Goal: Task Accomplishment & Management: Complete application form

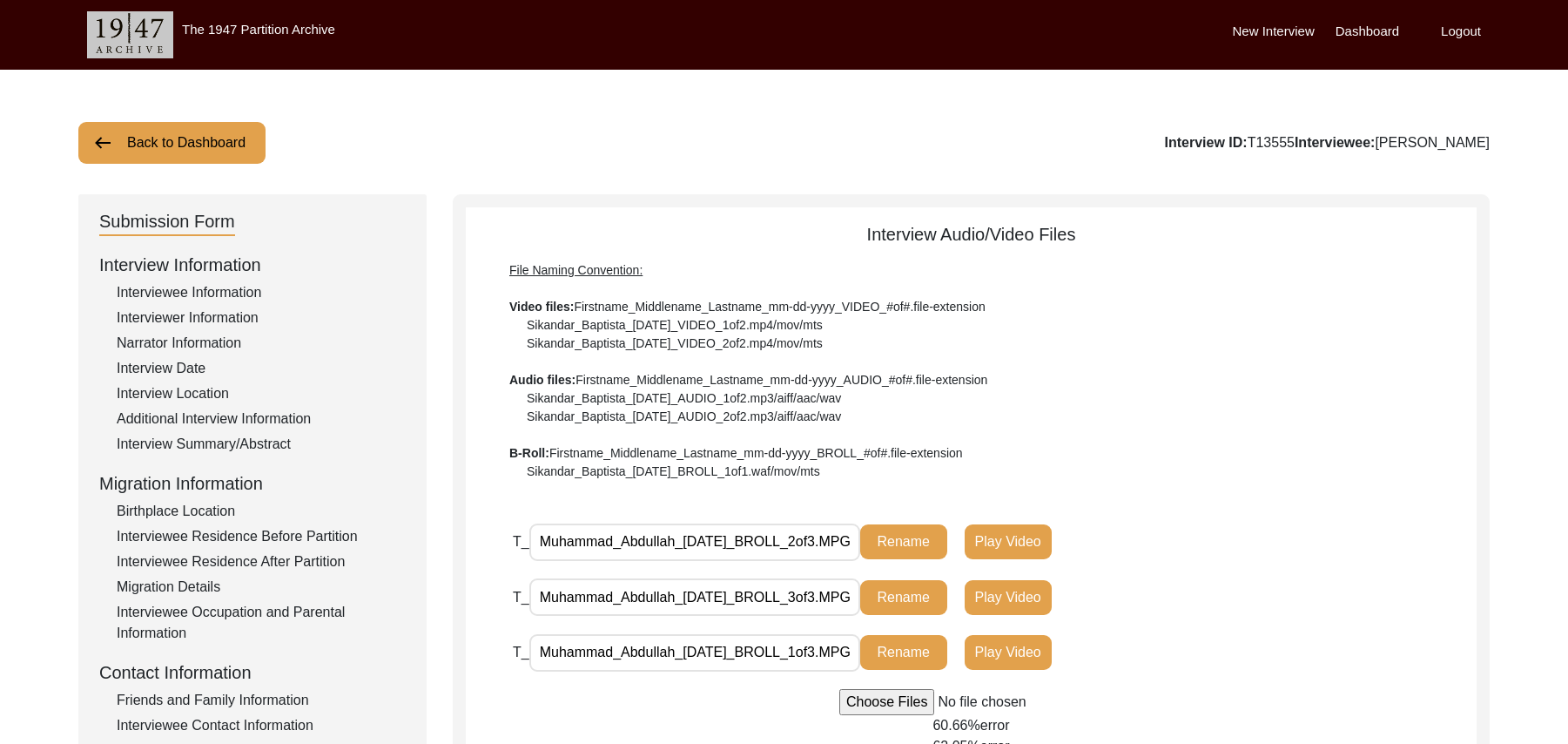
scroll to position [398, 0]
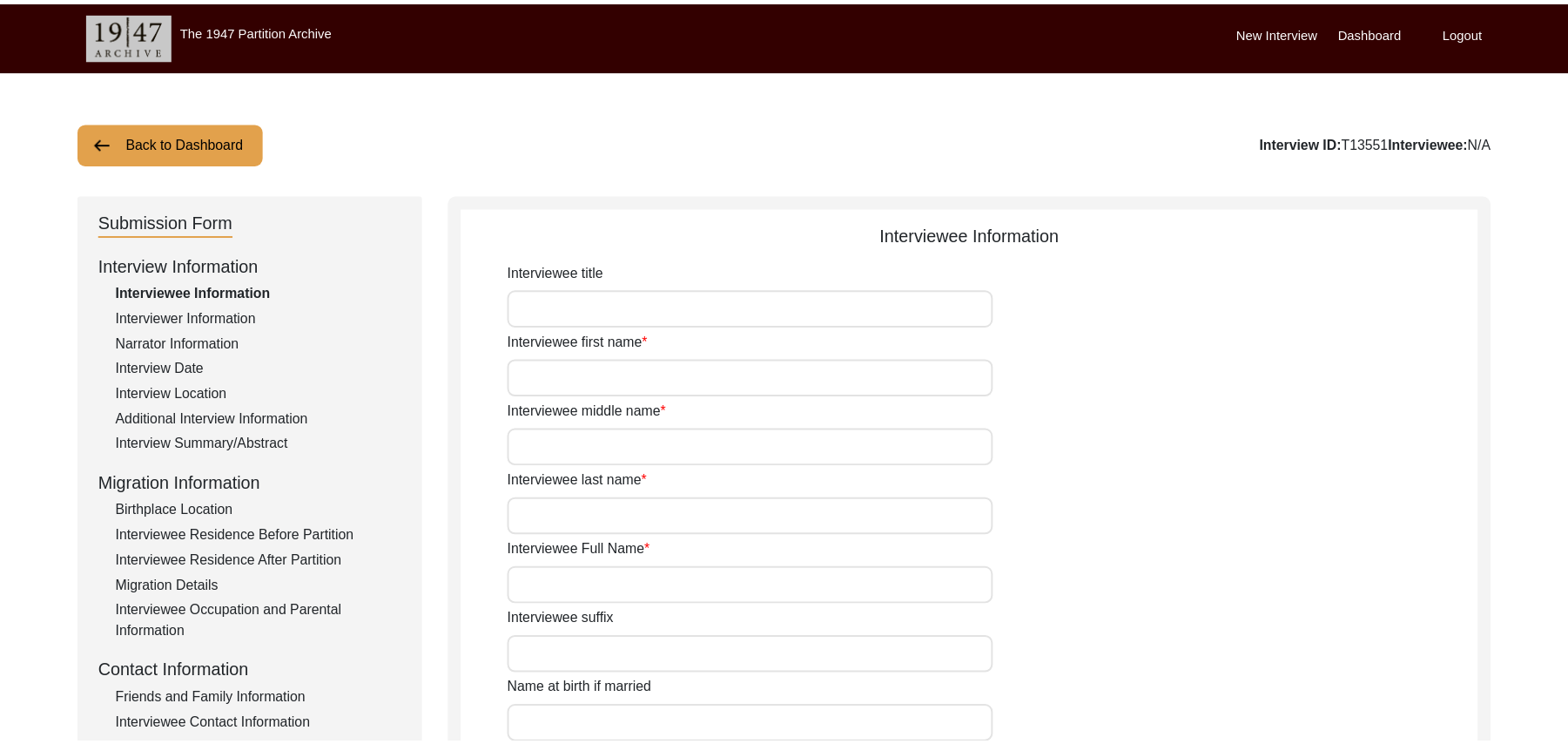
scroll to position [512, 0]
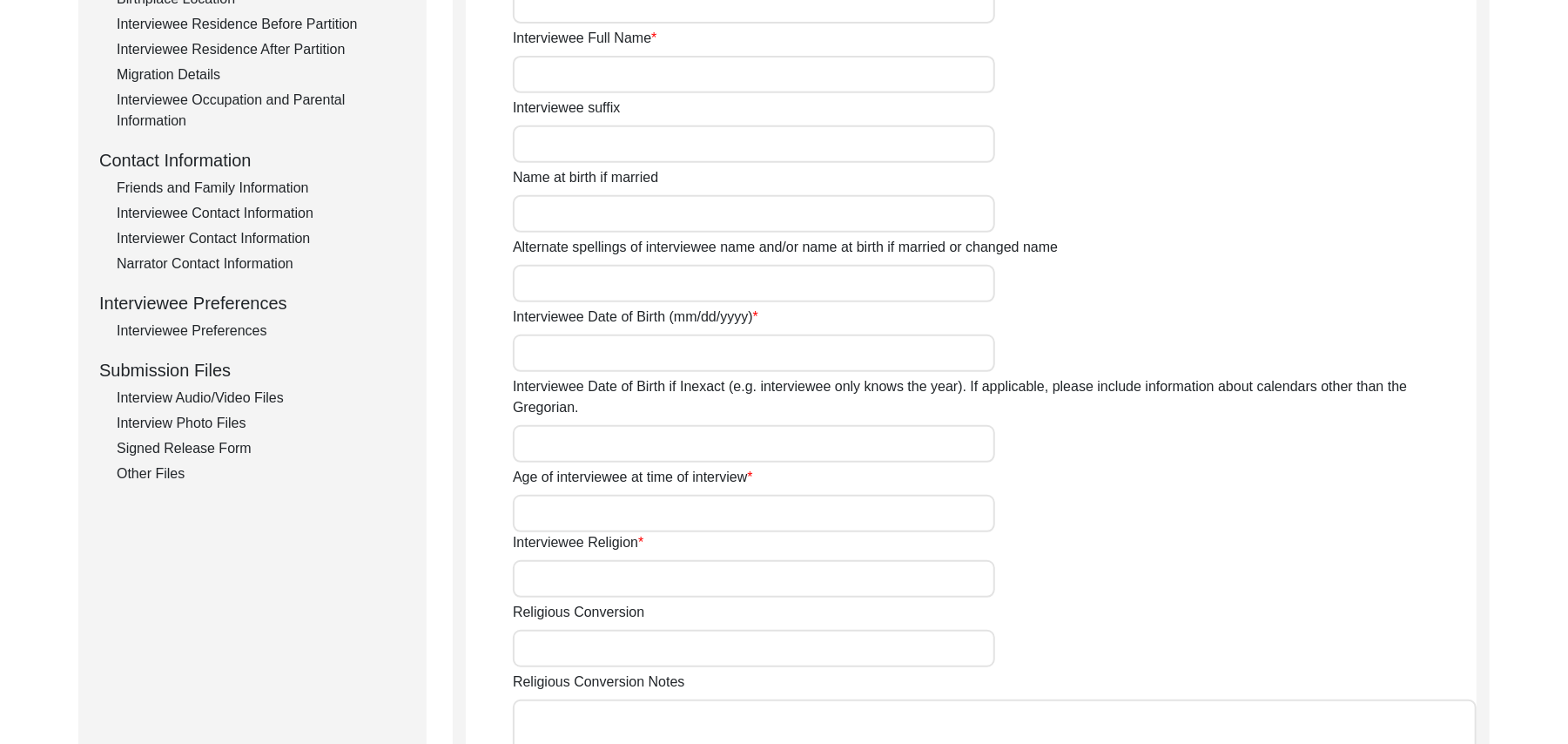
type input "Mr"
type input "Umer"
type input "Deen"
type input "N/A"
type input "Umer Deen"
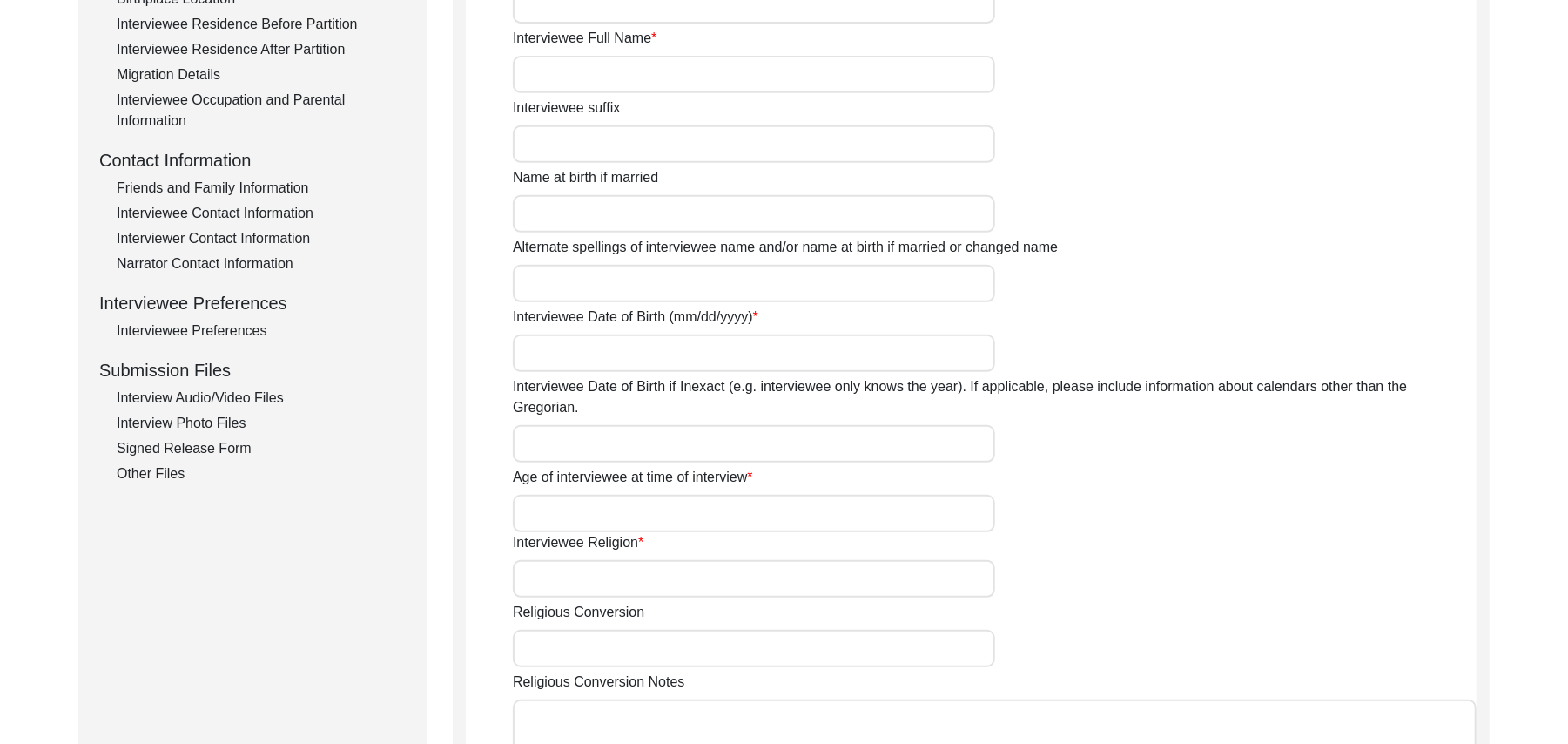
type input "N/A"
type input "Umer Deen"
type input "Omer Din"
type input "1939"
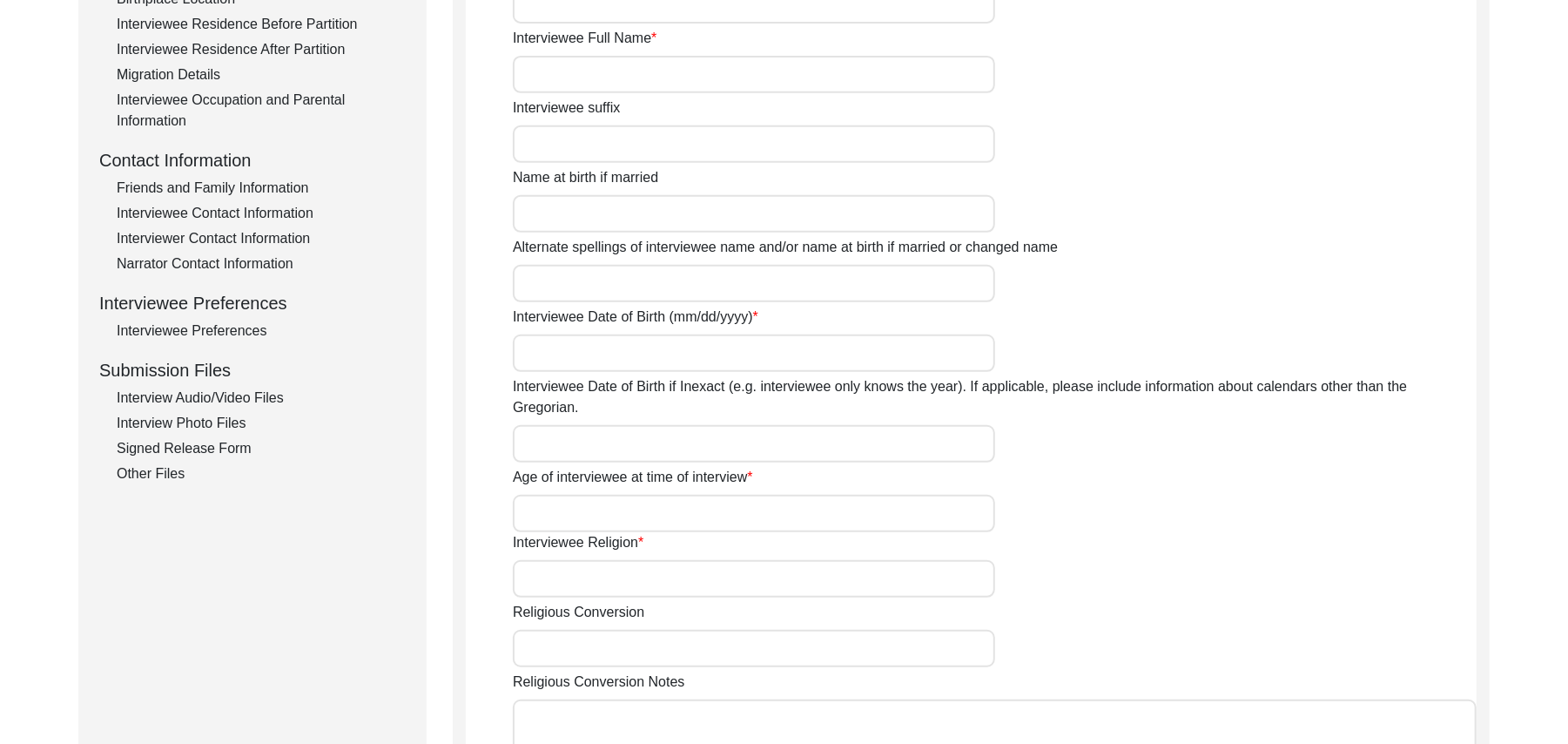
type input "88 Years"
type input "Islam"
type input "N/A"
type textarea "N/A"
type input "Punjabi"
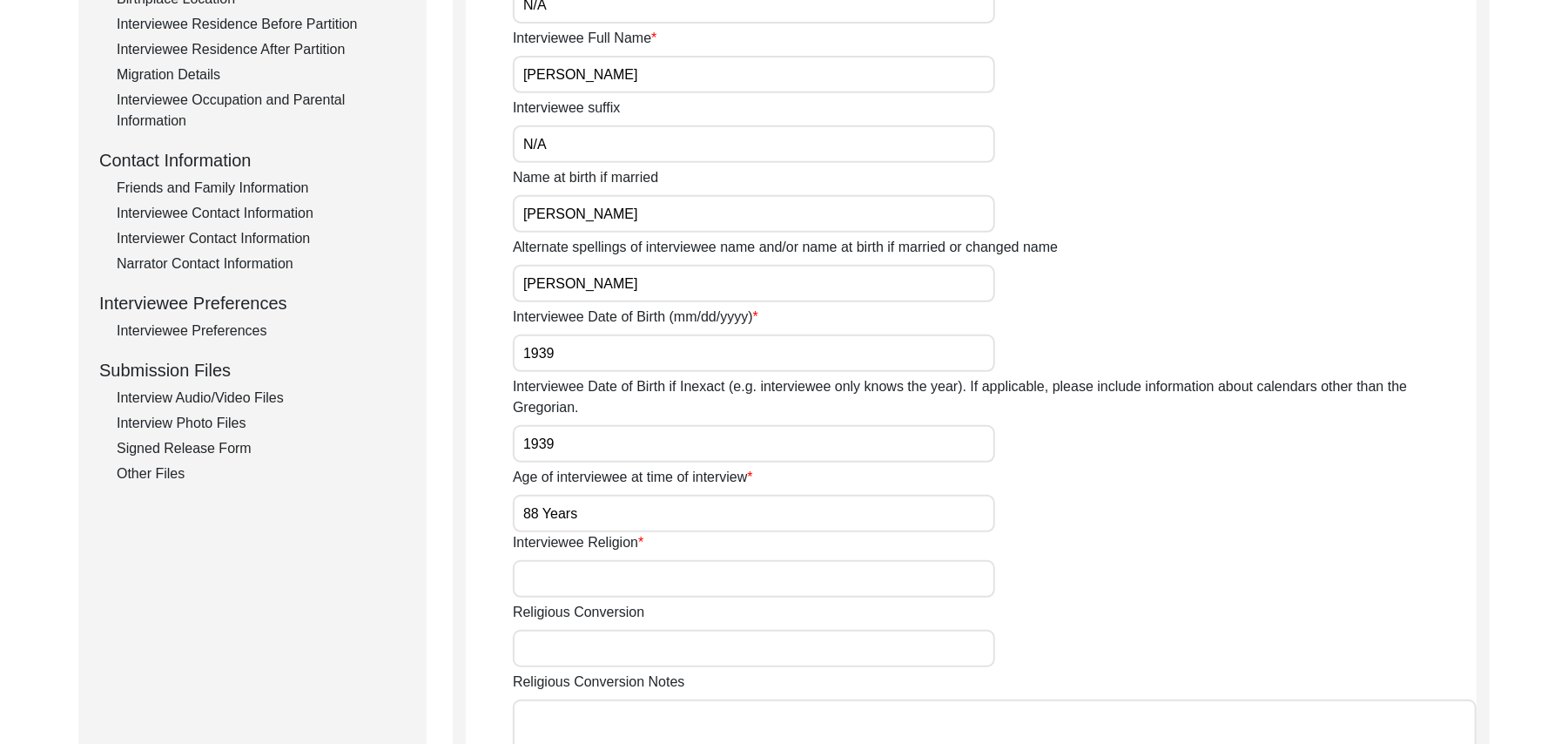
type input "Malwai"
type input "Male"
type input "Araein"
click at [270, 394] on div "Interview Audio/Video Files" at bounding box center [261, 397] width 289 height 21
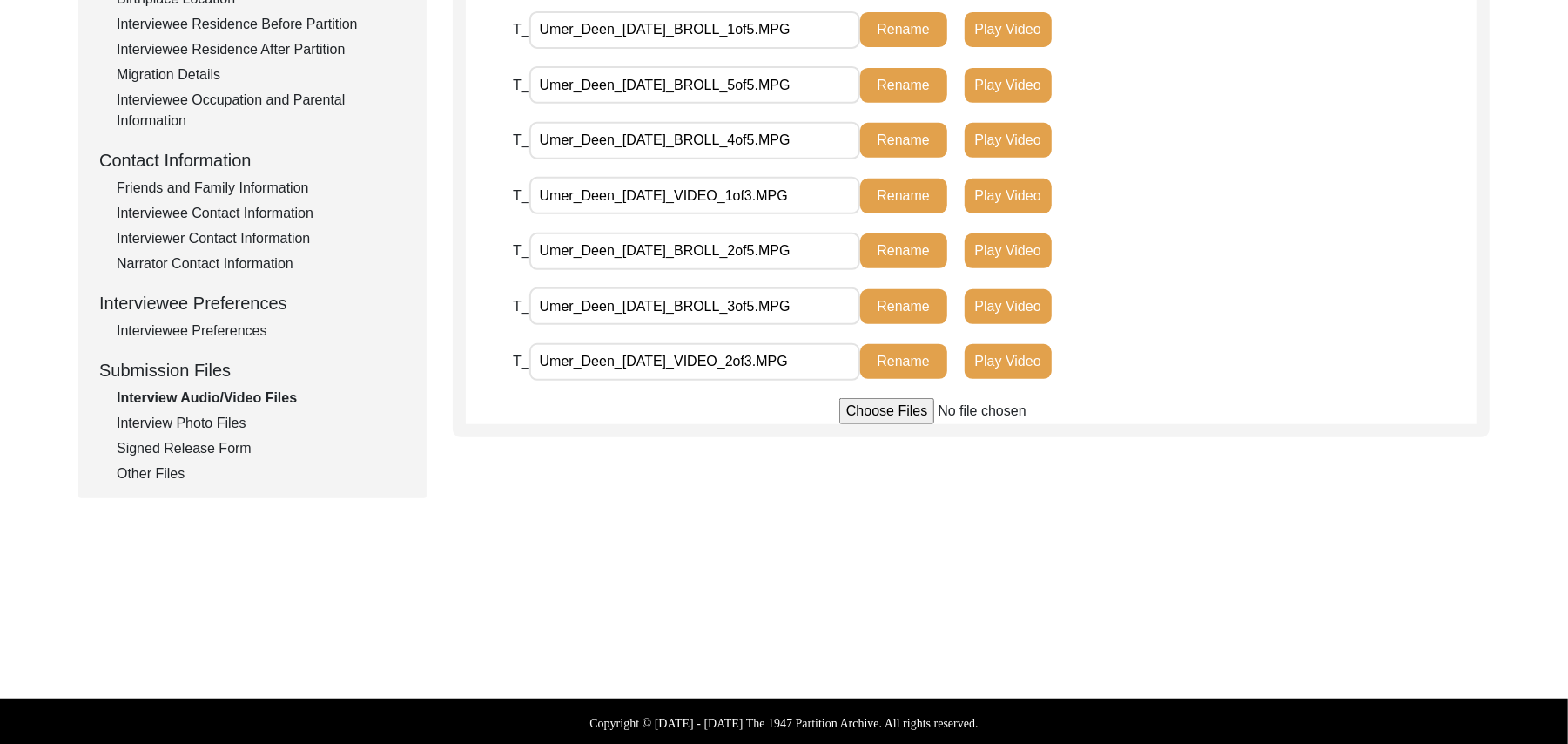
click at [859, 404] on input "file" at bounding box center [972, 410] width 264 height 26
type input "C:\fakepath\Umer_Deen_09-20-2025_VIDEO_3of3.MPG"
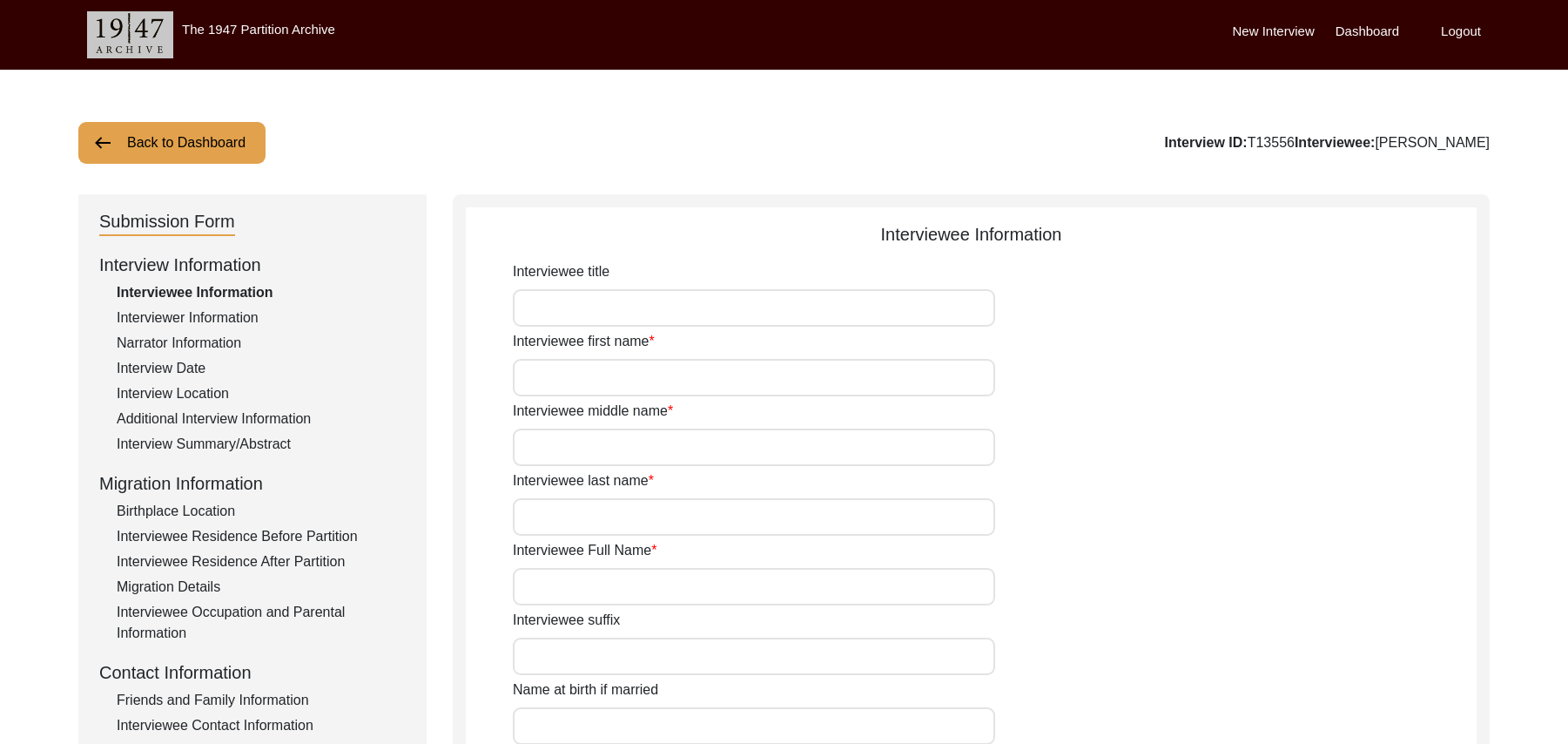
scroll to position [354, 0]
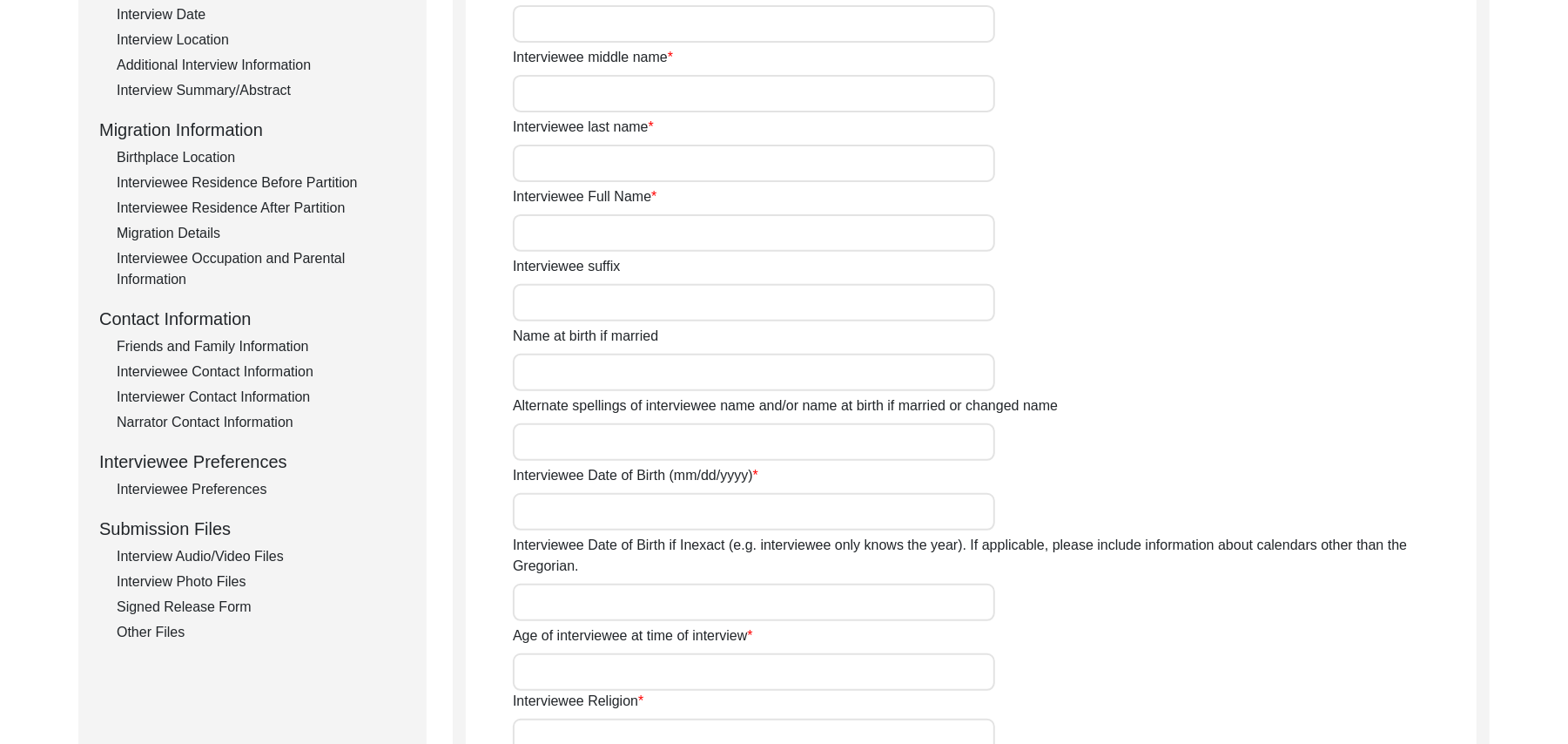
type input "Mr"
type input "Ghulam"
type input "Hussain"
type input "N/A"
type input "[PERSON_NAME]"
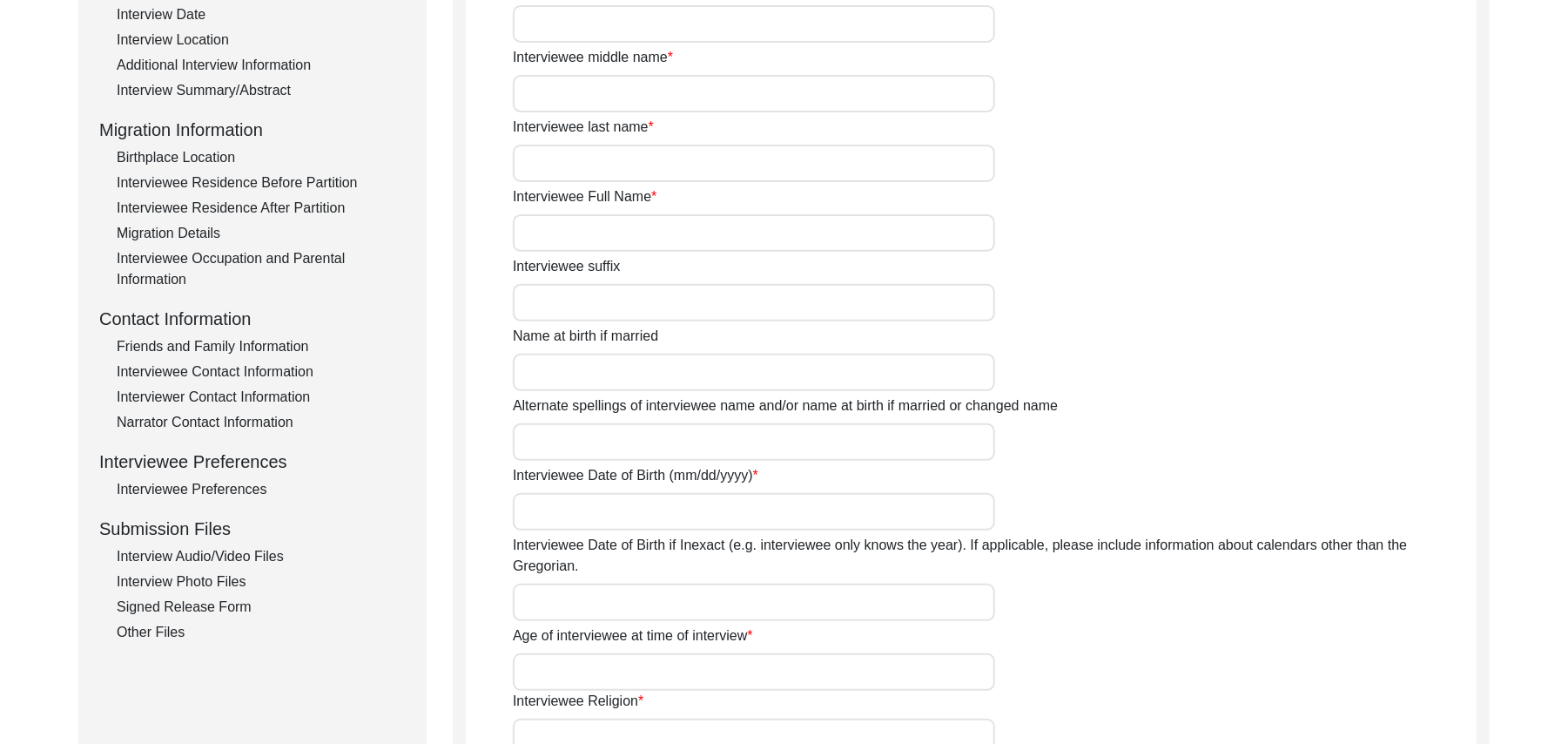
type input "N/A"
type input "[PERSON_NAME]"
type input "1938"
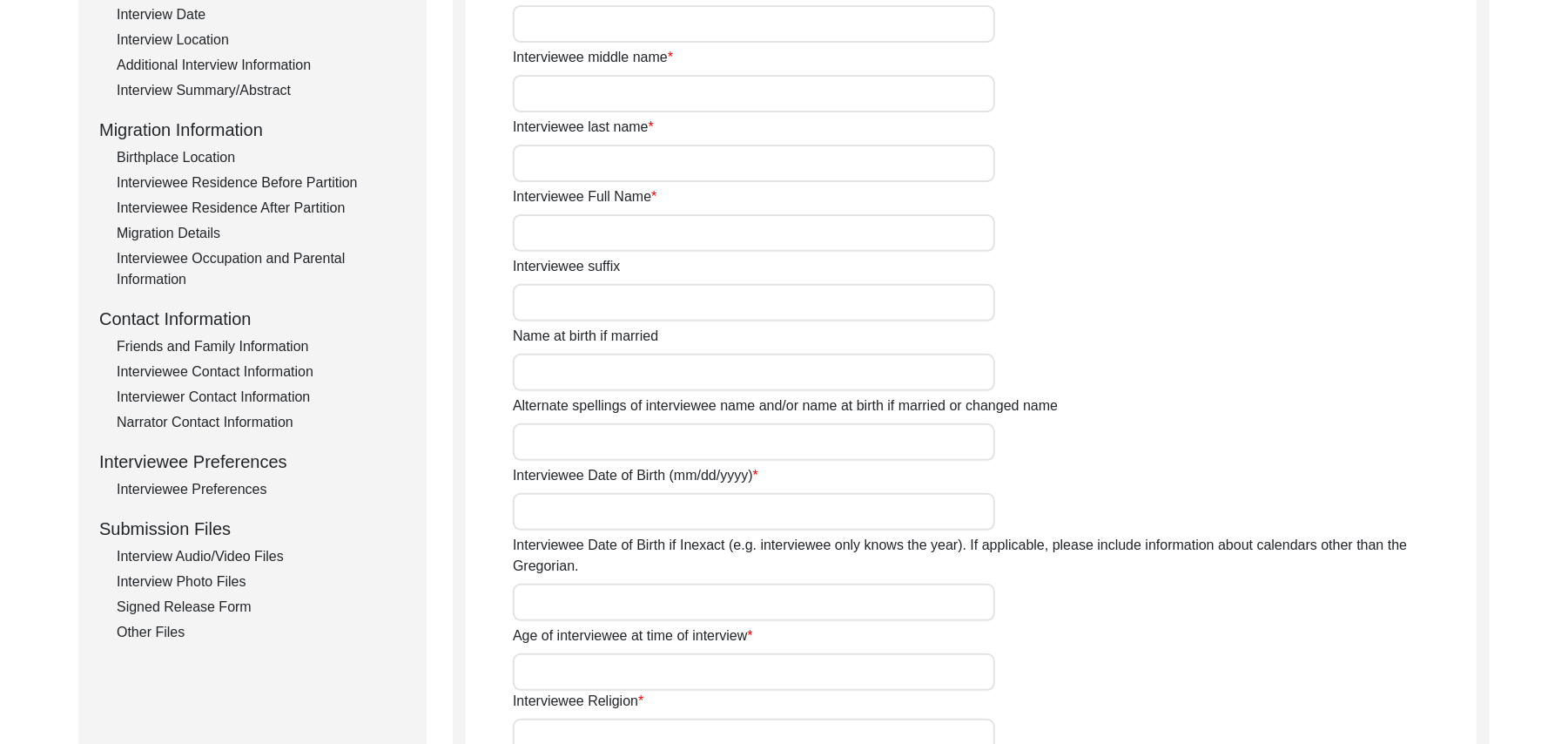
type input "87 Years"
type input "[DEMOGRAPHIC_DATA]"
type input "N/A"
type textarea "N/A"
type input "Punjabi"
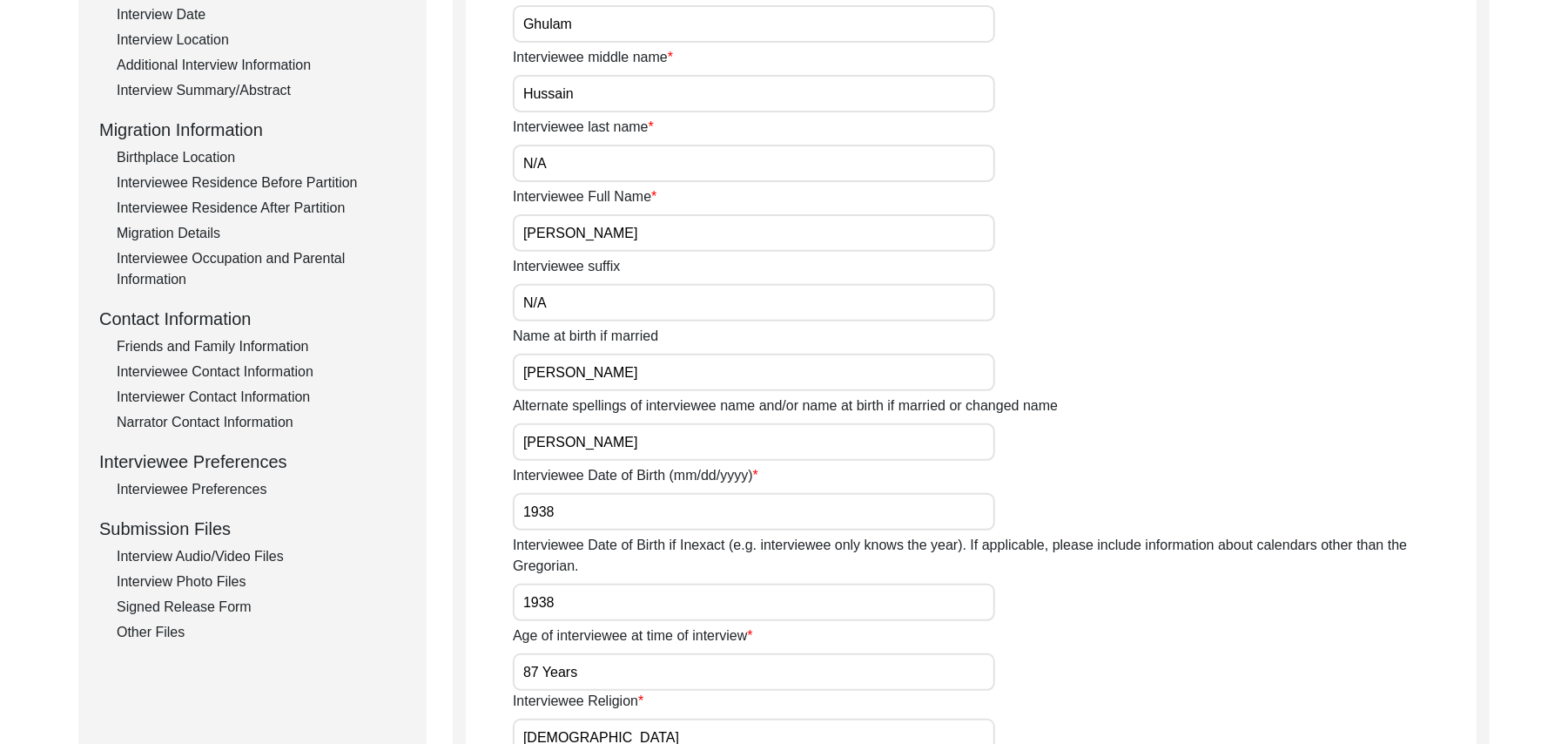
type input "Malwai"
type input "[DEMOGRAPHIC_DATA]"
type input "Gujar"
click at [270, 548] on div "Interview Audio/Video Files" at bounding box center [261, 556] width 289 height 21
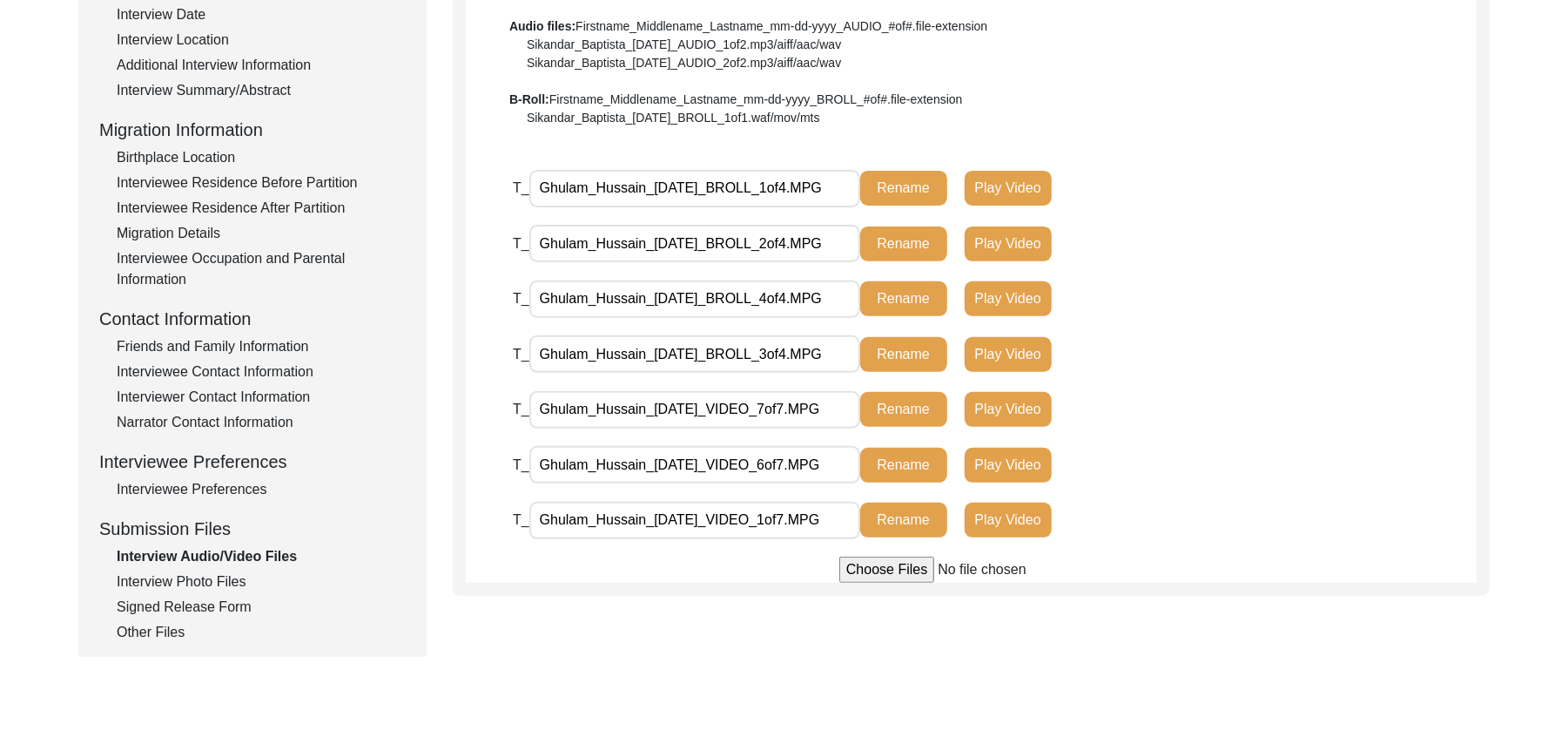
click at [900, 569] on input "file" at bounding box center [972, 569] width 264 height 26
click at [885, 566] on input "file" at bounding box center [972, 569] width 264 height 26
type input "C:\fakepath\Ghulam_Hussain_09-22-2025_VIDEO_3of7.MPG"
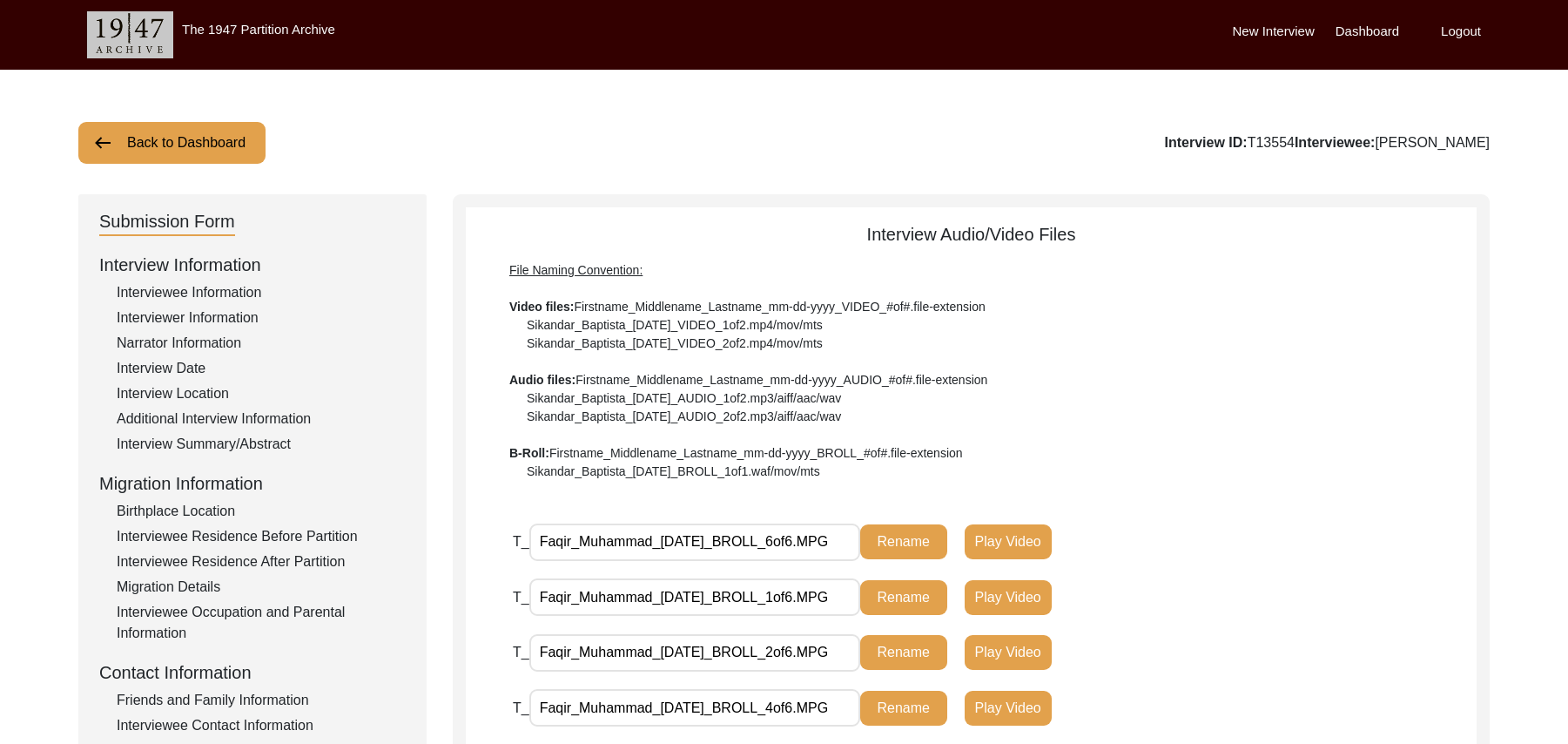
scroll to position [513, 0]
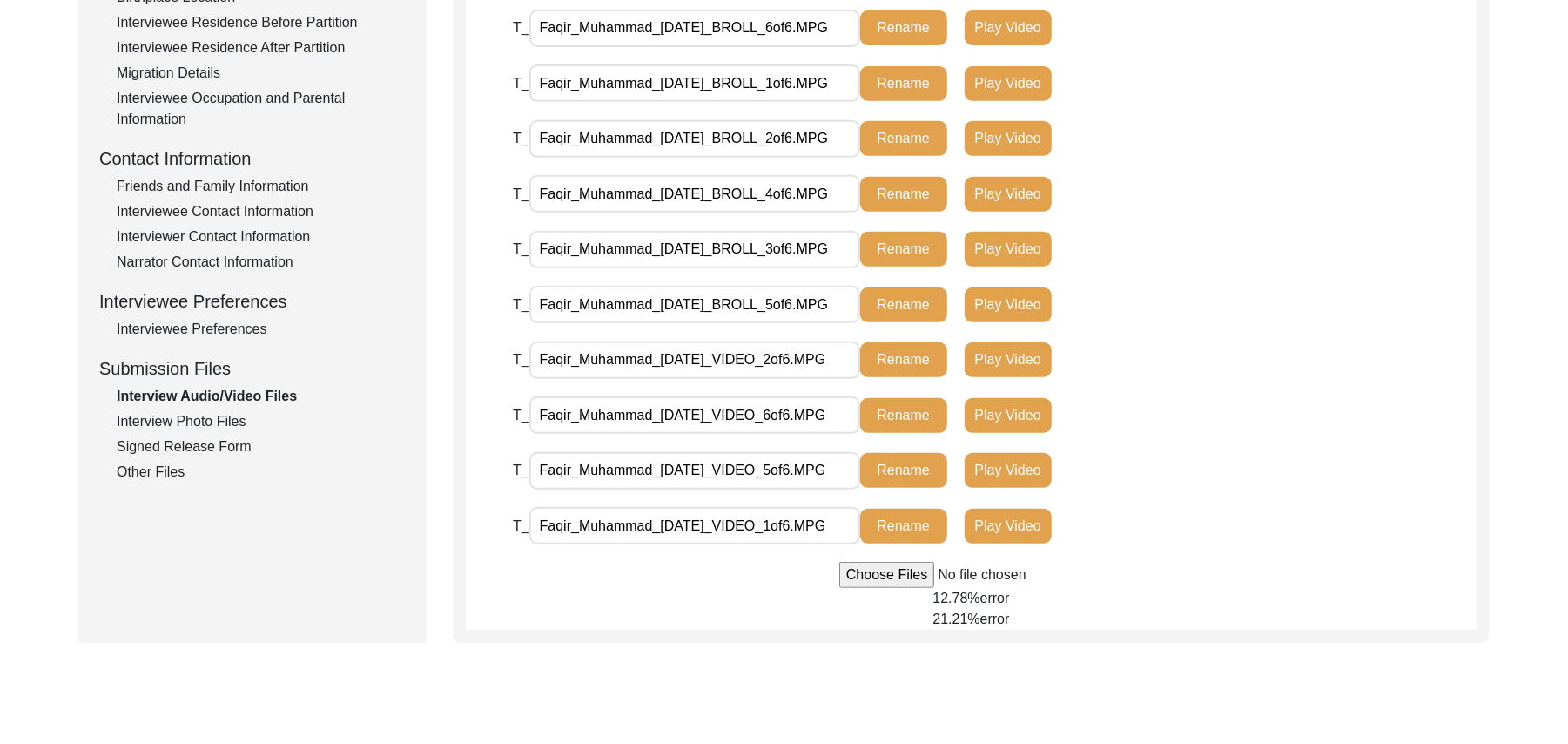
drag, startPoint x: 0, startPoint y: 0, endPoint x: 911, endPoint y: 575, distance: 1077.3
click at [911, 575] on input "file" at bounding box center [972, 574] width 264 height 26
type input "C:\fakepath\Faqir_Muhammad_09-22-2025_VIDEO_3of6.MPG"
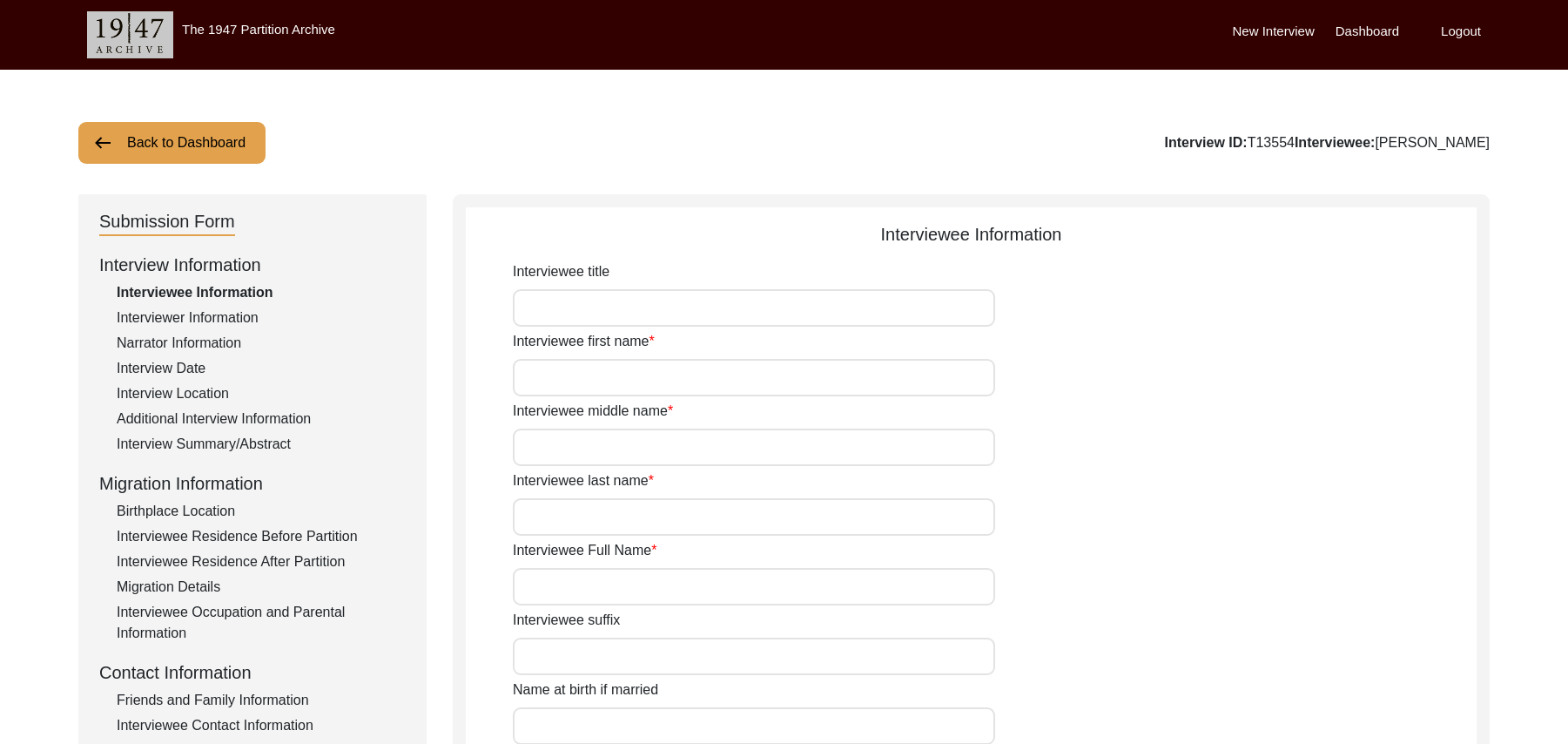
scroll to position [512, 0]
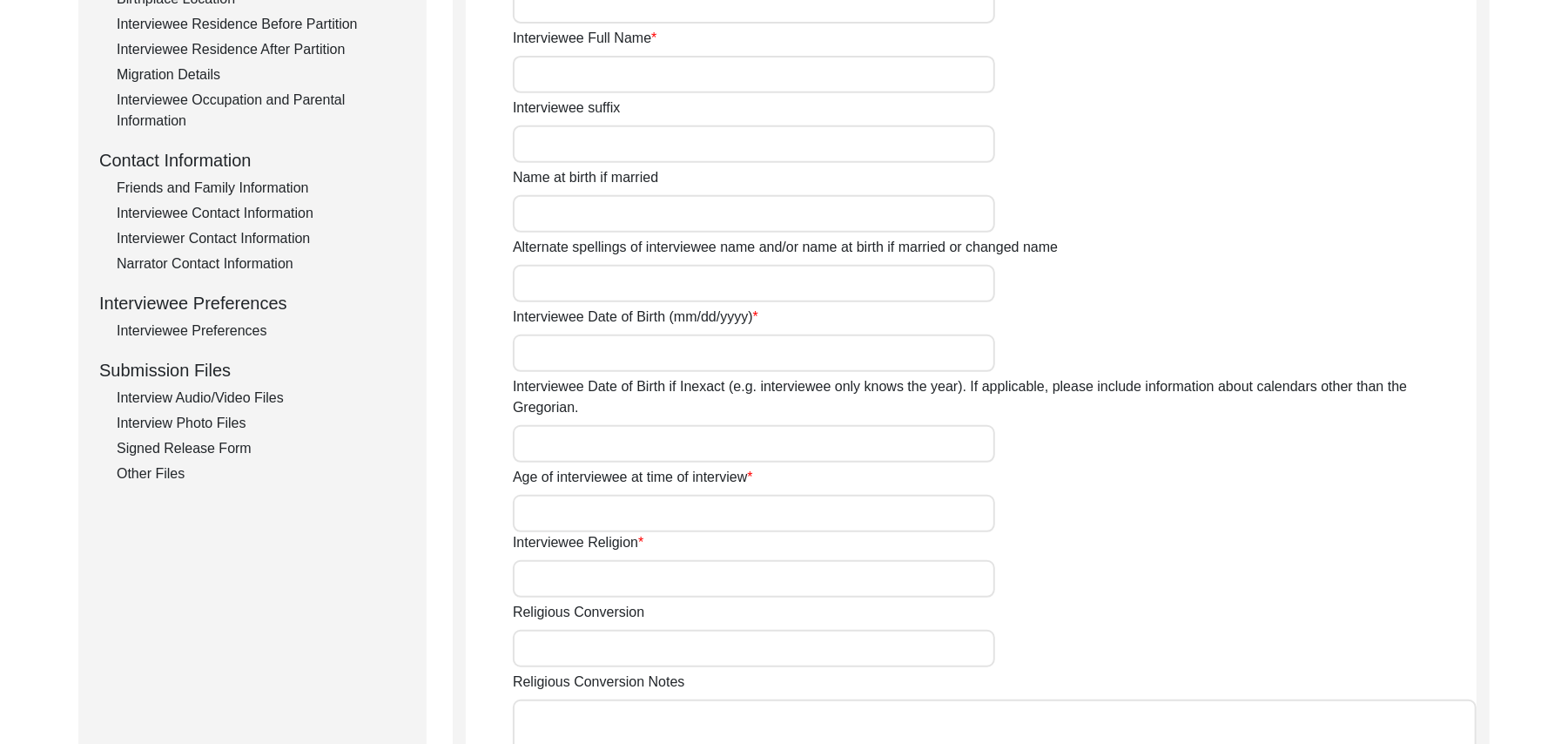
type input "Mr"
type input "Faqir"
type input "Muhammad"
type input "N/A"
type input "Faqir Muhammad"
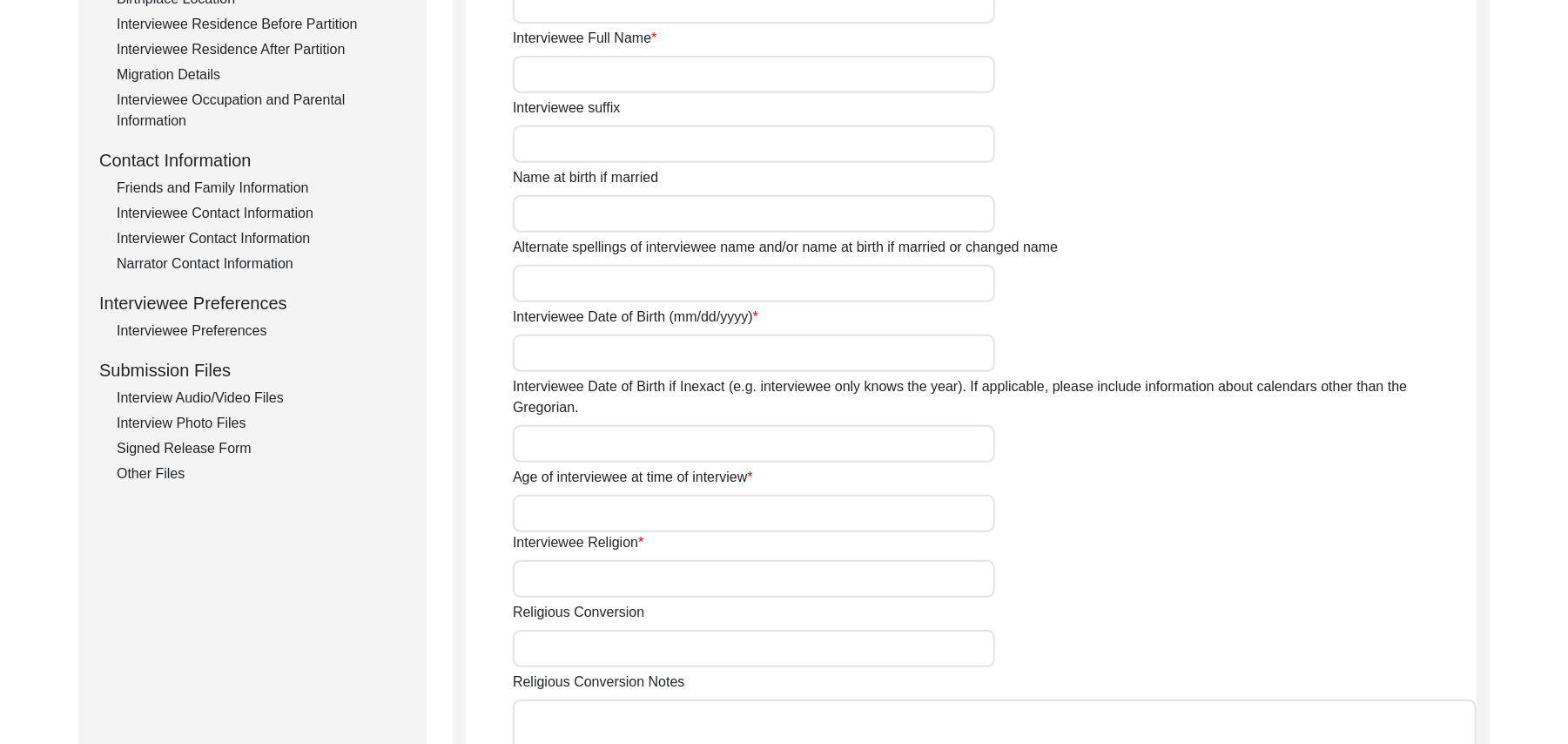
type input "N/A"
type input "Faqir Muhammad"
type input "1936"
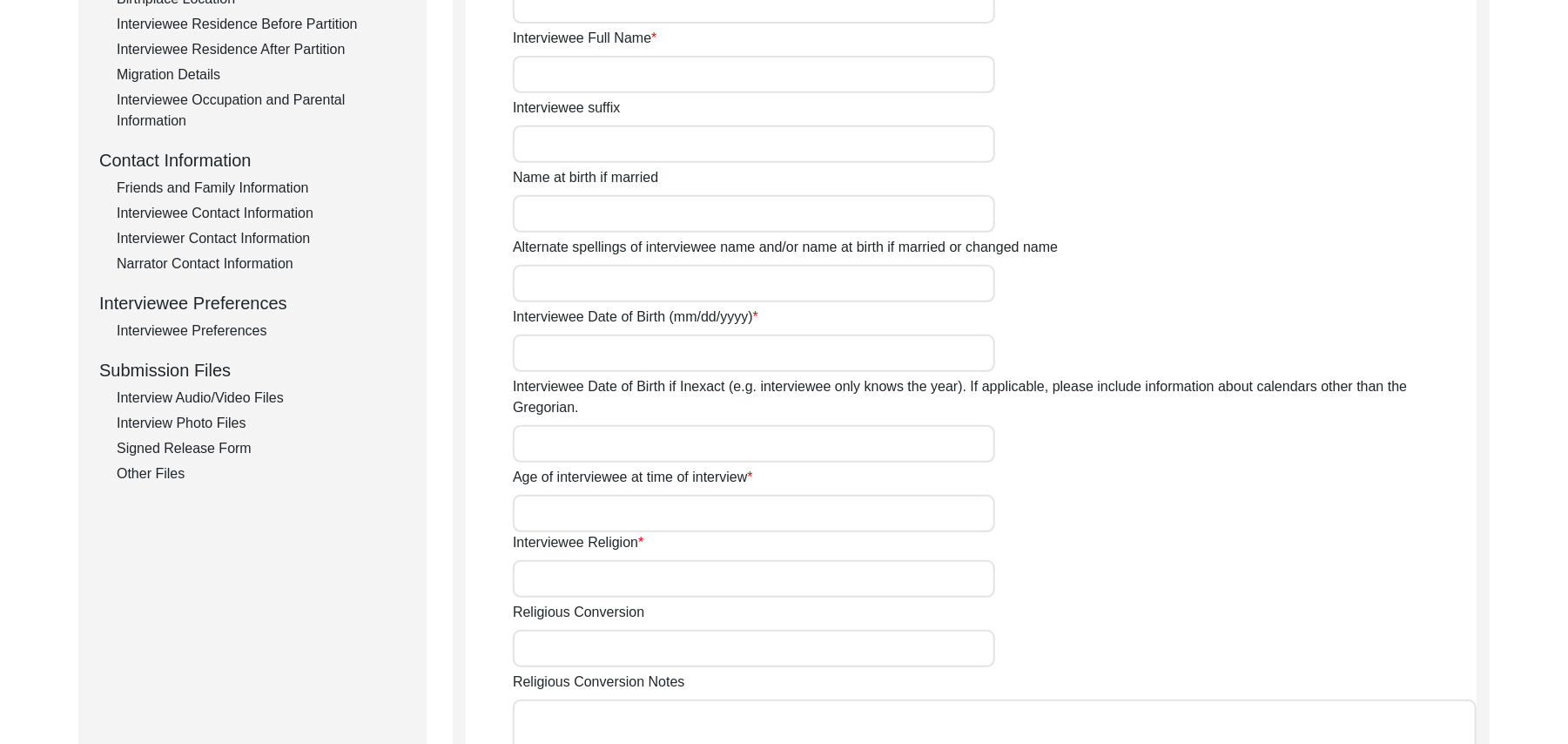
type input "89 Years"
type input "[DEMOGRAPHIC_DATA]"
type input "N/A"
type textarea "A graduate in the subjects of education and Islamic history."
type input "Punjabi"
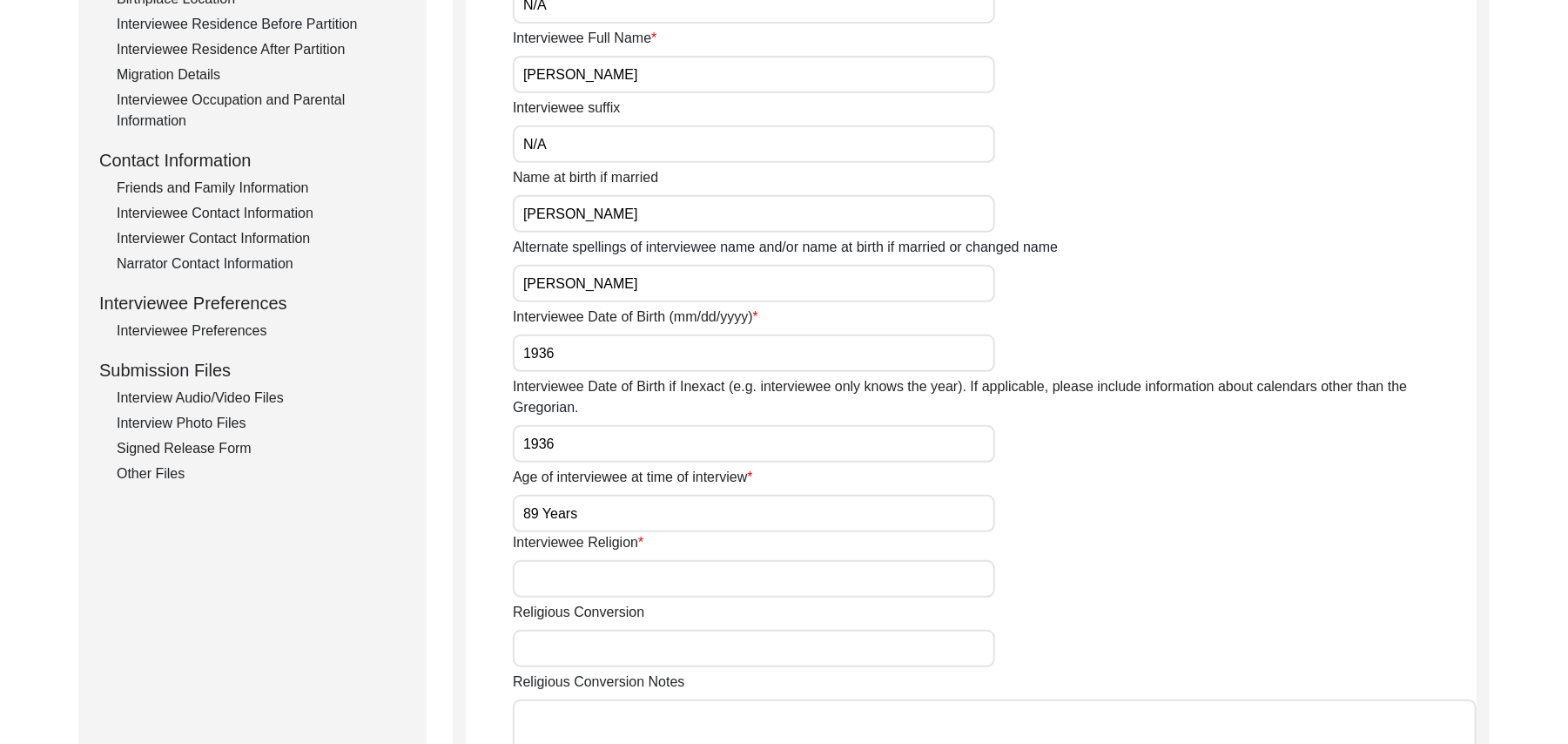
type input "Malwai"
type input "[DEMOGRAPHIC_DATA]"
type input "Araein"
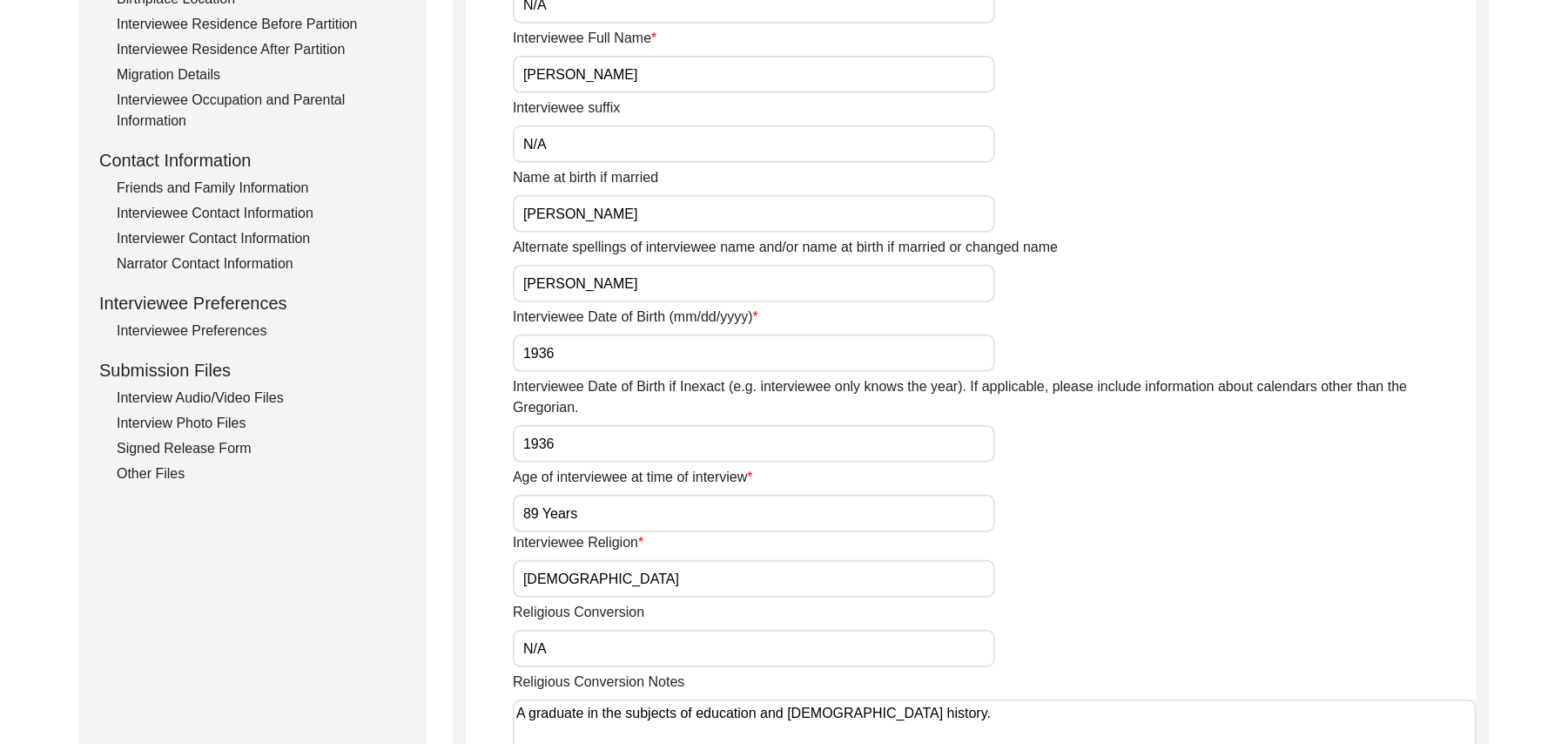
click at [266, 400] on div "Interview Audio/Video Files" at bounding box center [261, 397] width 289 height 21
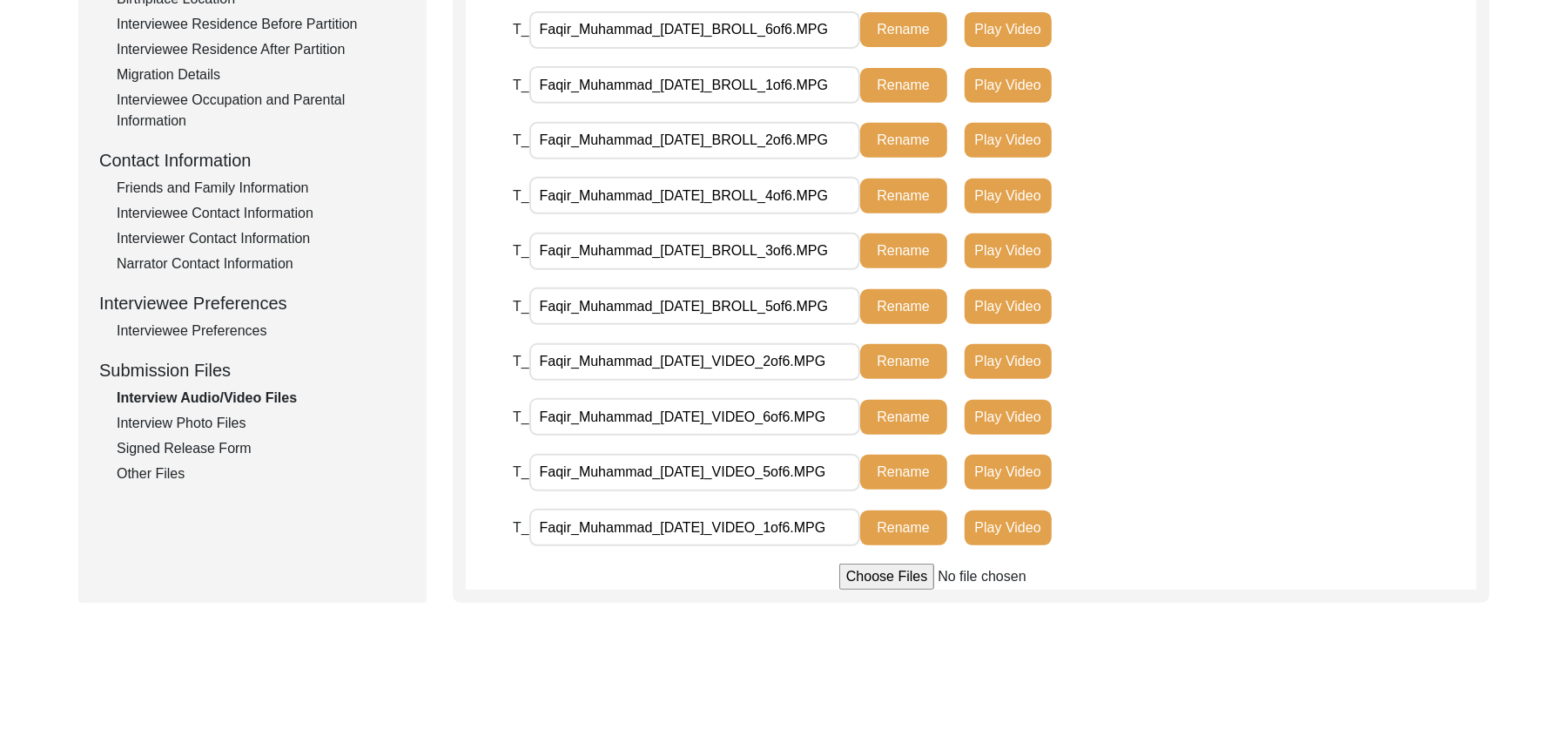
click at [885, 576] on input "file" at bounding box center [972, 576] width 264 height 26
click at [862, 582] on input "file" at bounding box center [972, 576] width 264 height 26
type input "C:\fakepath\Faqir_Muhammad_09-22-2025_VIDEO_4of6.MPG"
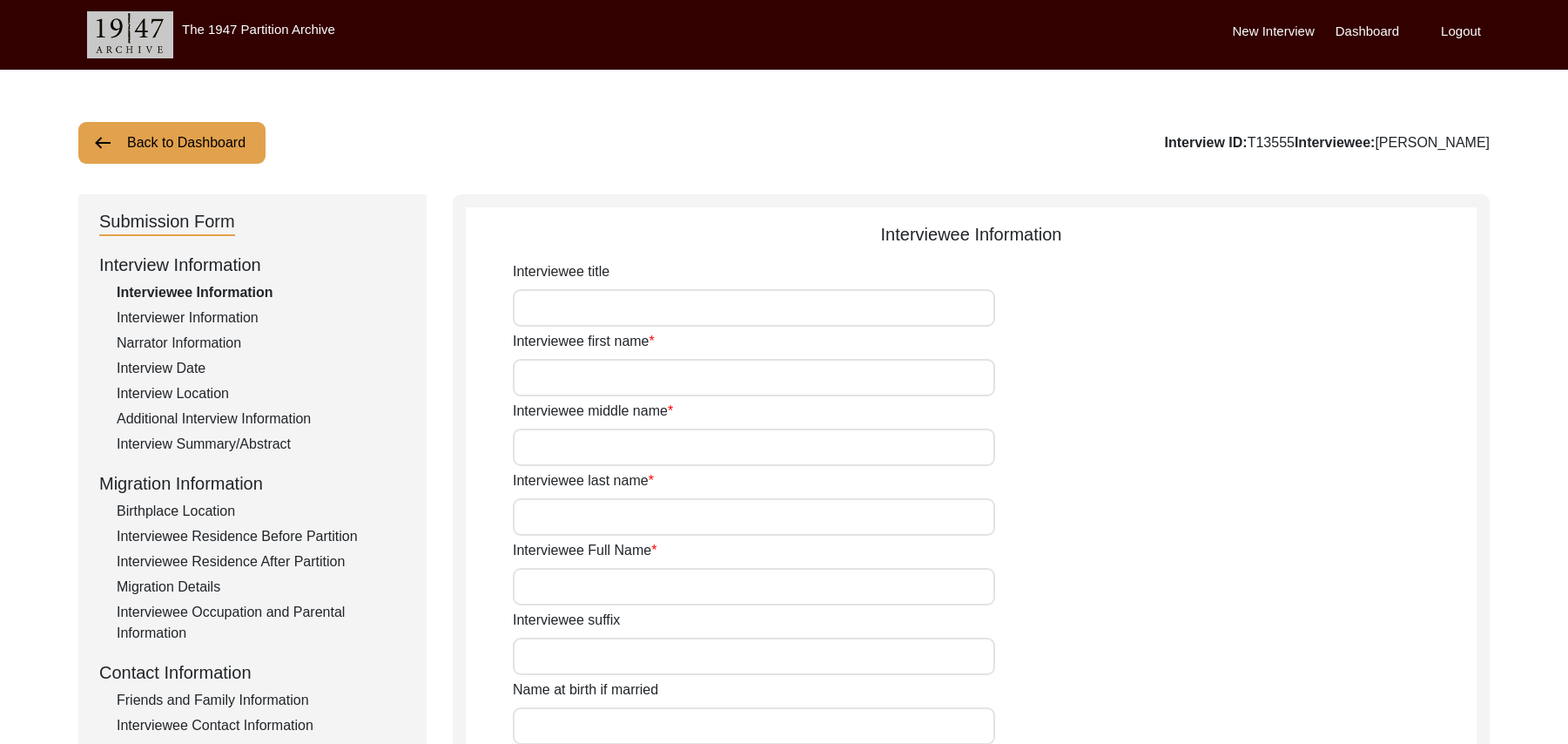
scroll to position [397, 0]
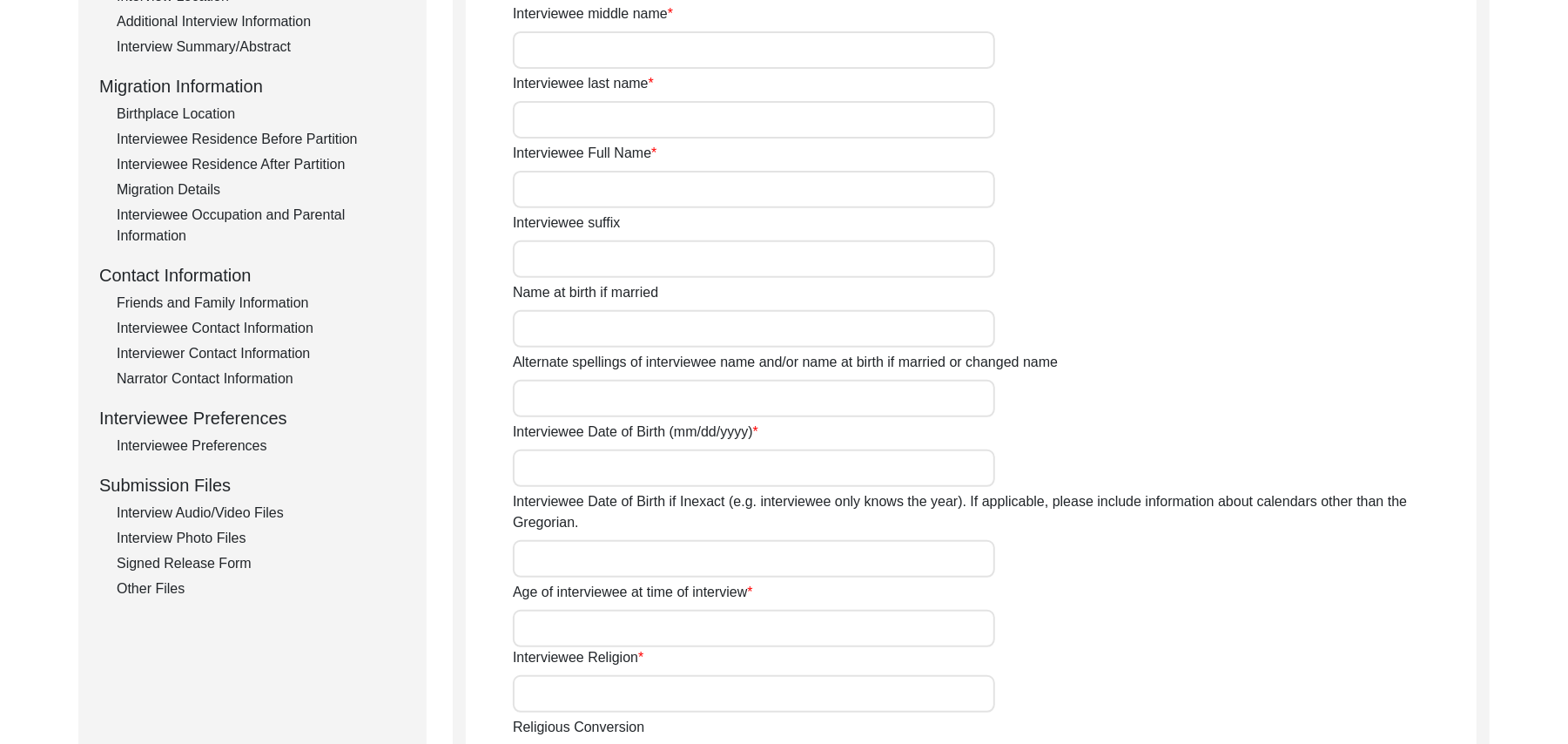
type input "Mr"
type input "[DEMOGRAPHIC_DATA]"
type input "[PERSON_NAME]"
type input "N/A"
type input "[PERSON_NAME]"
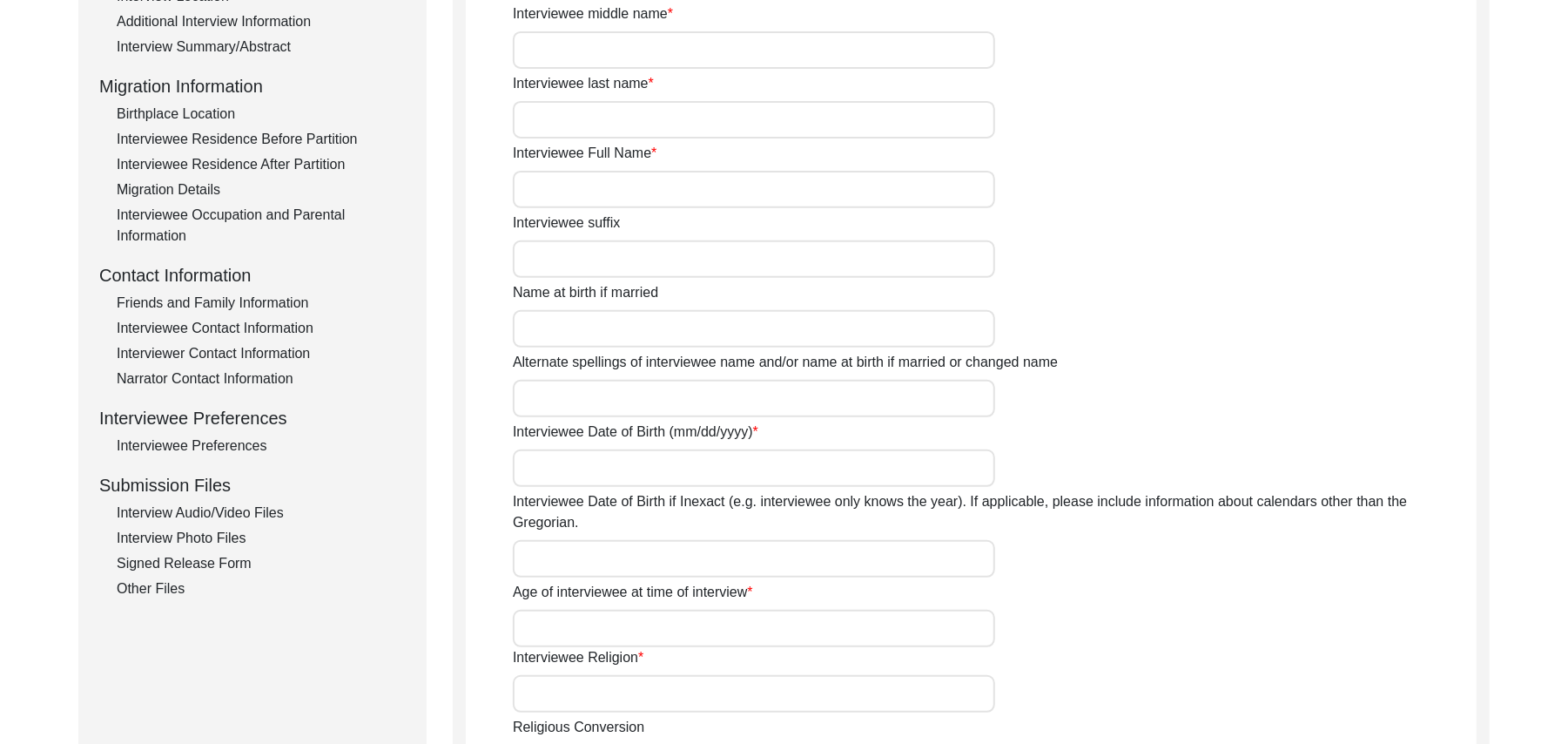
type input "N/A"
type input "[PERSON_NAME]"
type input "1935"
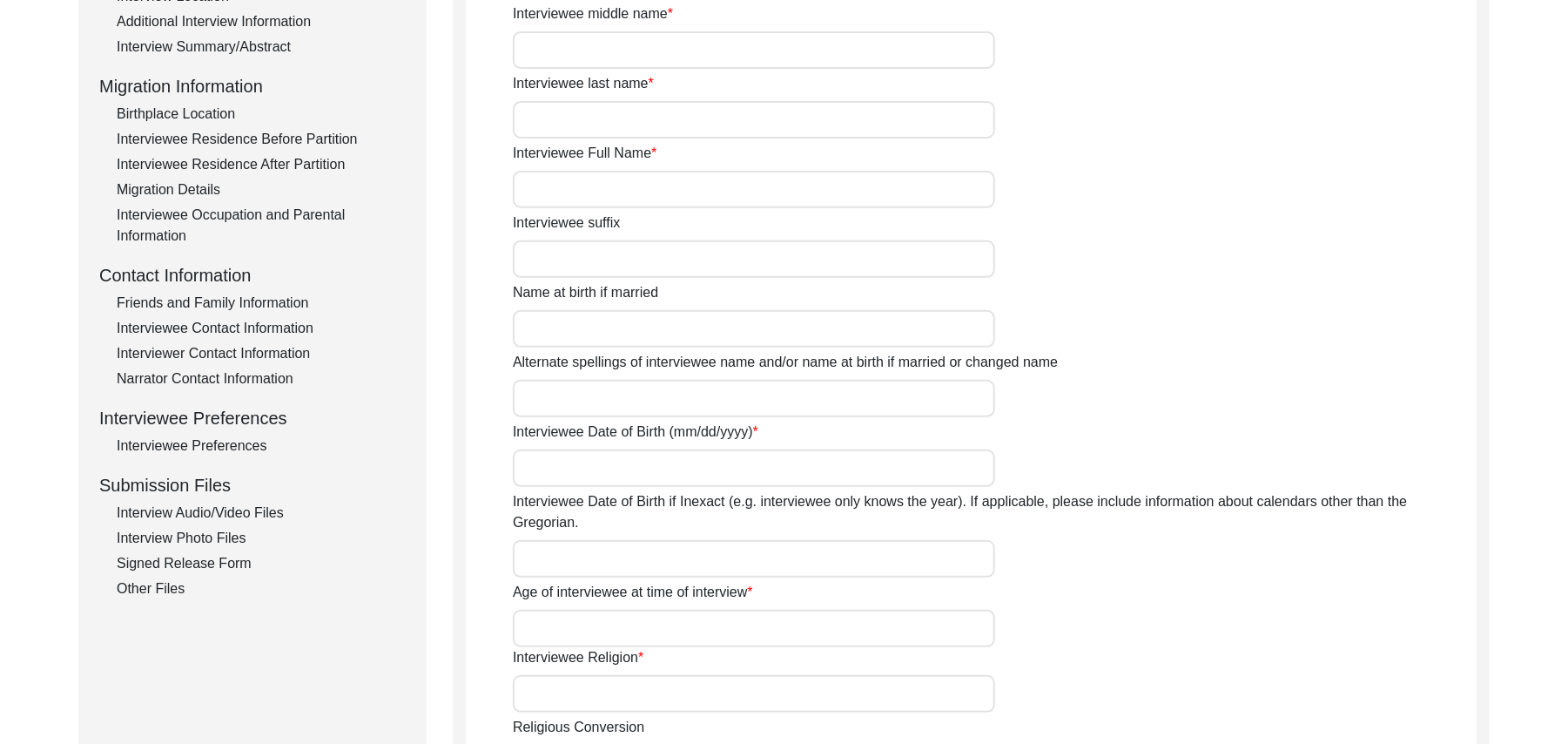
type input "90 Years"
type input "Islam"
type input "N/A"
type textarea "N/A"
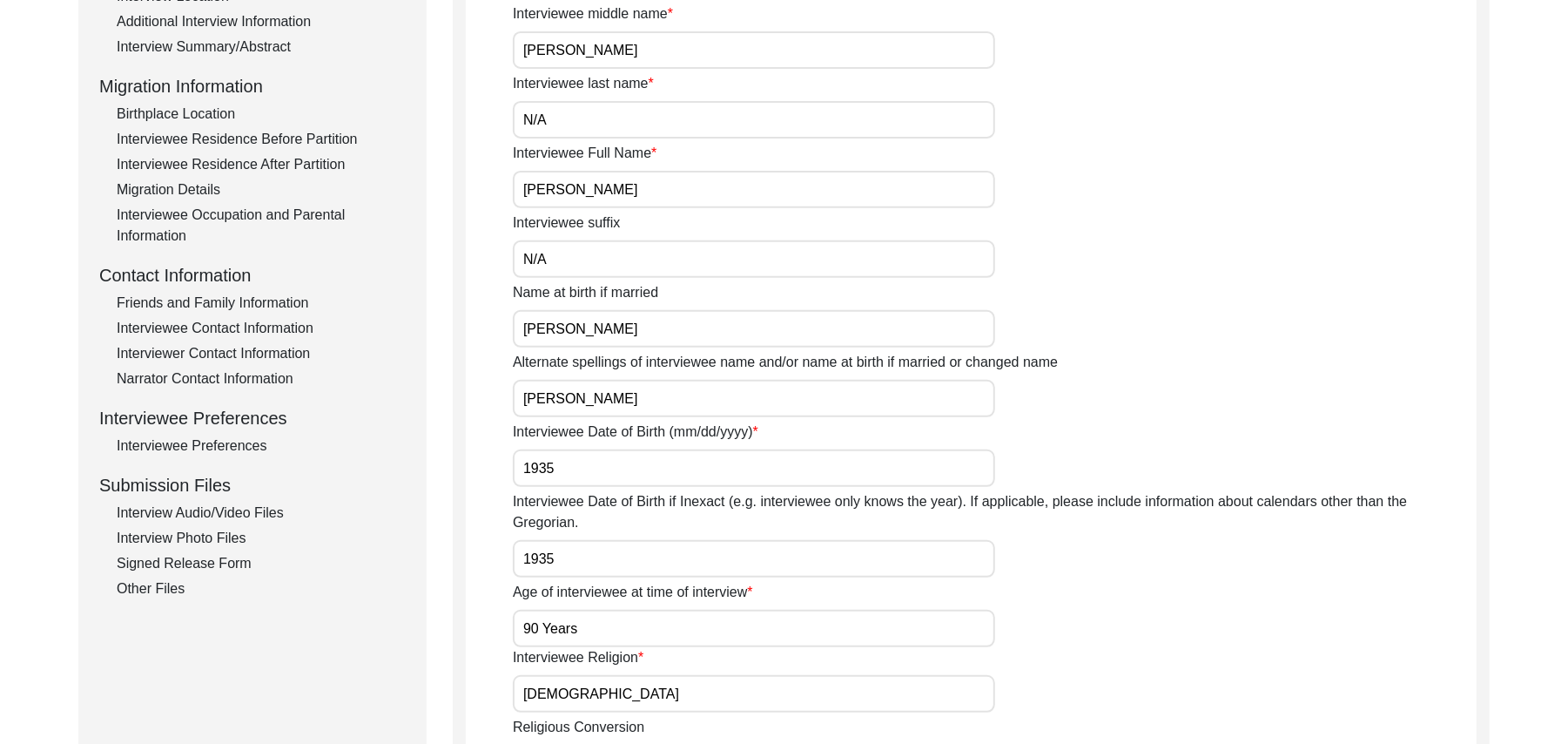
type input "Punjabi"
type input "Malwai"
type input "Male"
type input "Pot maker"
click at [269, 517] on div "Interview Audio/Video Files" at bounding box center [261, 512] width 289 height 21
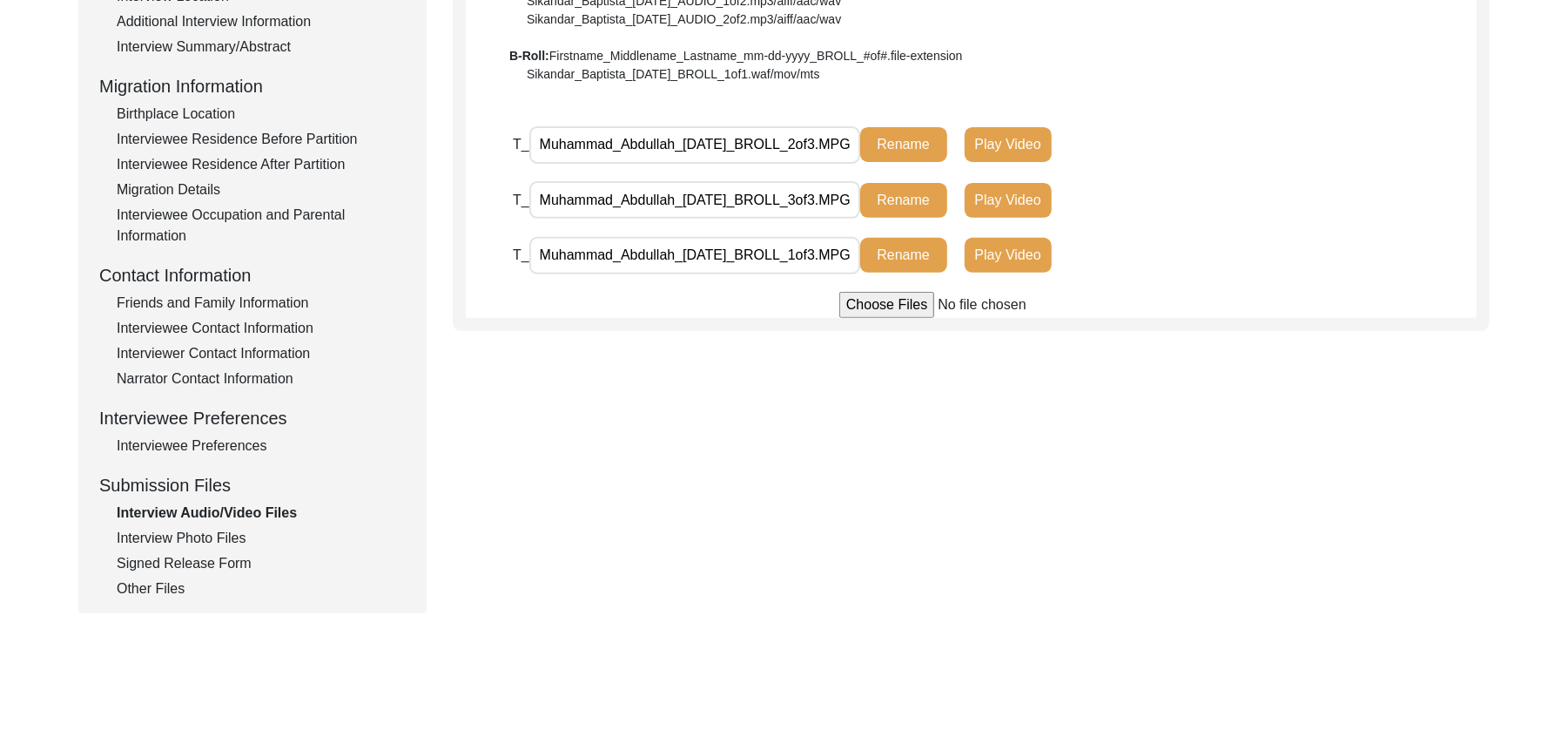
click at [895, 302] on input "file" at bounding box center [972, 305] width 264 height 26
click at [868, 302] on input "file" at bounding box center [972, 305] width 264 height 26
type input "C:\fakepath\Muhammad_Abdullah_[DATE]_VIDEO_2of2.MPG"
